Goal: Communication & Community: Answer question/provide support

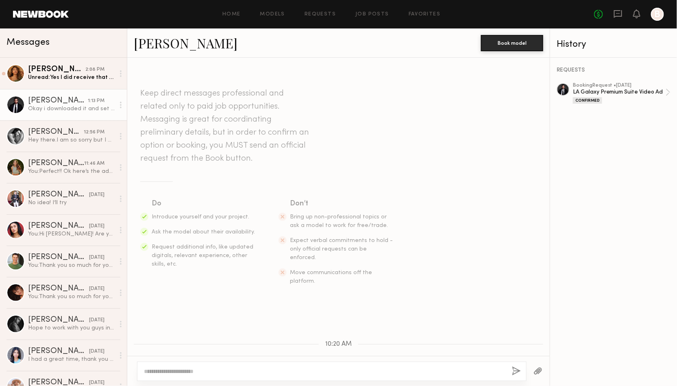
scroll to position [1089, 0]
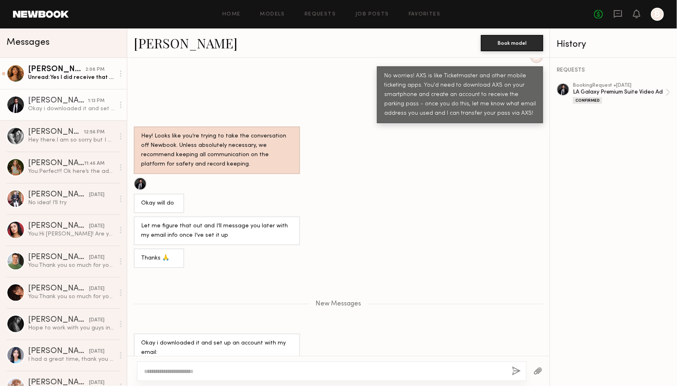
click at [68, 78] on div "Unread: Yes I did receive that thank you! 😊" at bounding box center [71, 78] width 87 height 8
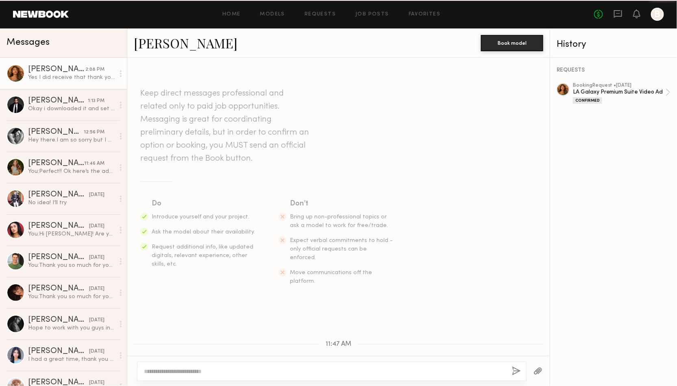
scroll to position [757, 0]
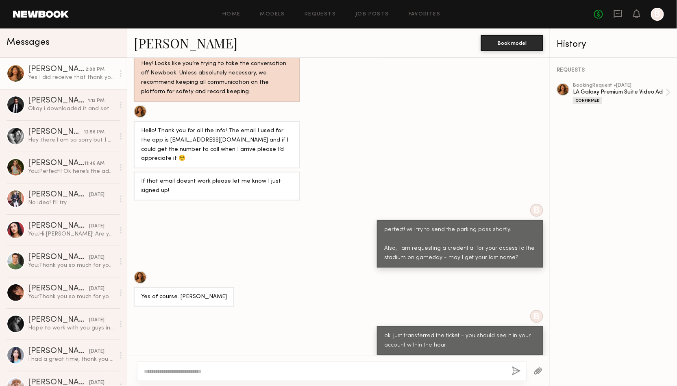
click at [321, 18] on div "Home Models Requests Job Posts Favorites Sign Out No fees up to $5,000 B" at bounding box center [366, 14] width 595 height 13
click at [318, 14] on link "Requests" at bounding box center [320, 14] width 31 height 5
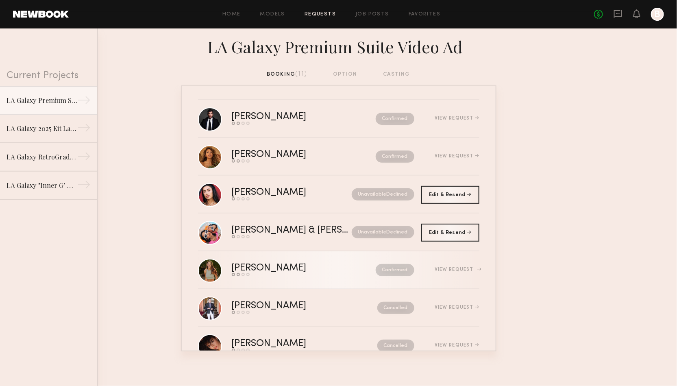
click at [317, 275] on div "Send request Model response Review hours worked Pay model" at bounding box center [286, 274] width 109 height 3
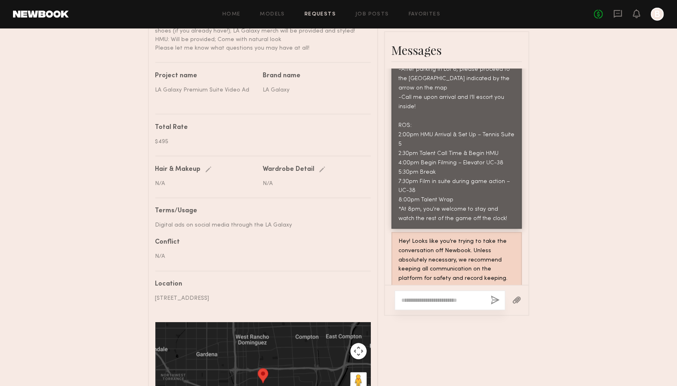
scroll to position [425, 0]
click at [458, 300] on textarea at bounding box center [443, 300] width 83 height 8
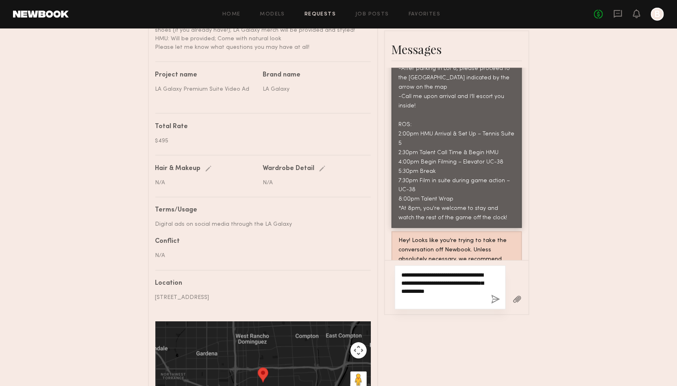
type textarea "**********"
click at [494, 298] on button "button" at bounding box center [495, 300] width 9 height 10
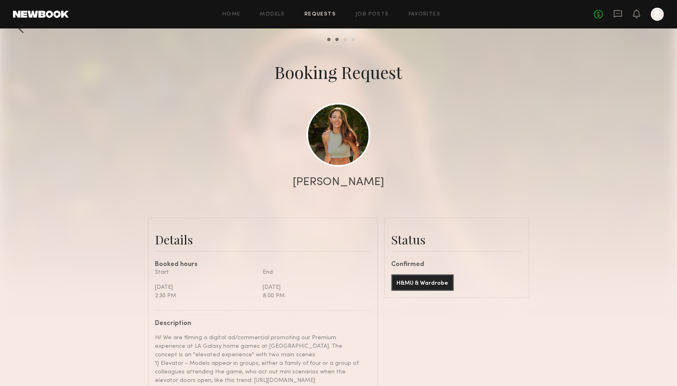
scroll to position [14, 0]
